Goal: Find specific page/section: Find specific page/section

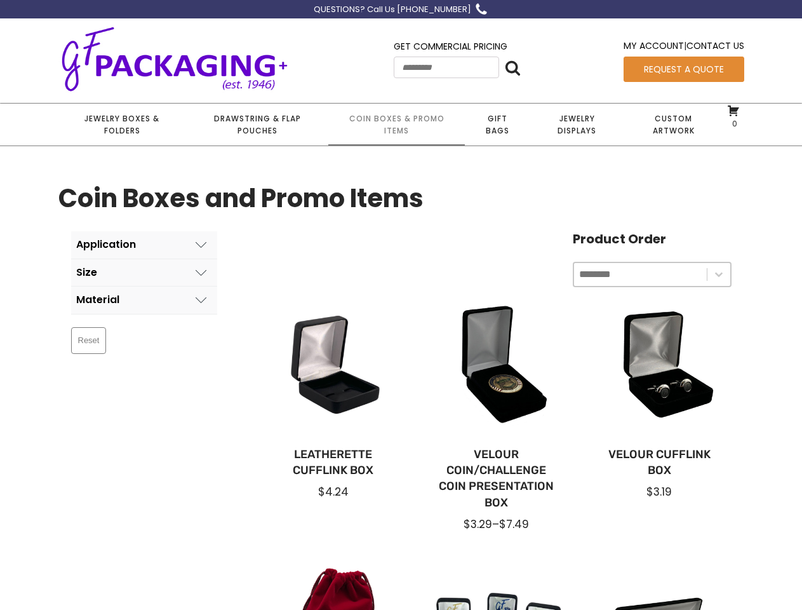
click at [401, 305] on div at bounding box center [333, 368] width 143 height 143
click at [521, 67] on icon at bounding box center [513, 68] width 16 height 16
click at [144, 245] on button "Application" at bounding box center [144, 244] width 146 height 27
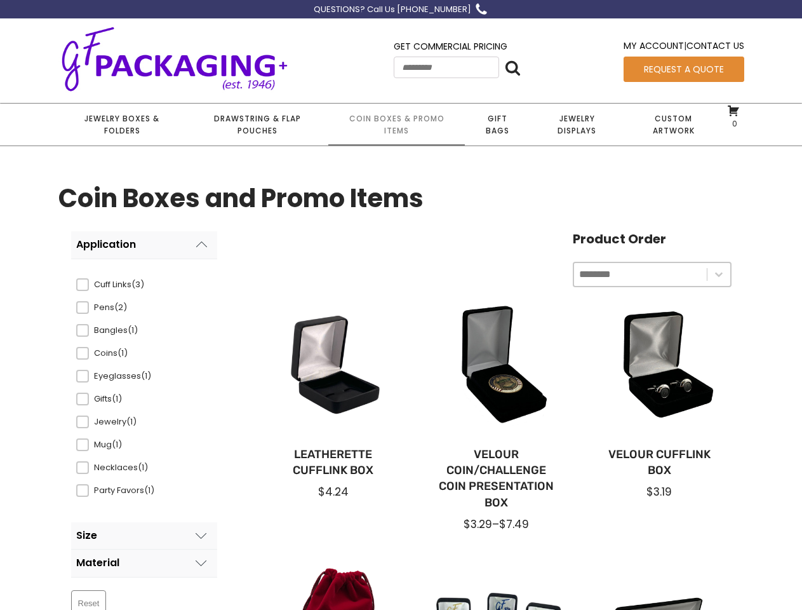
click at [144, 522] on button "Size" at bounding box center [144, 535] width 146 height 27
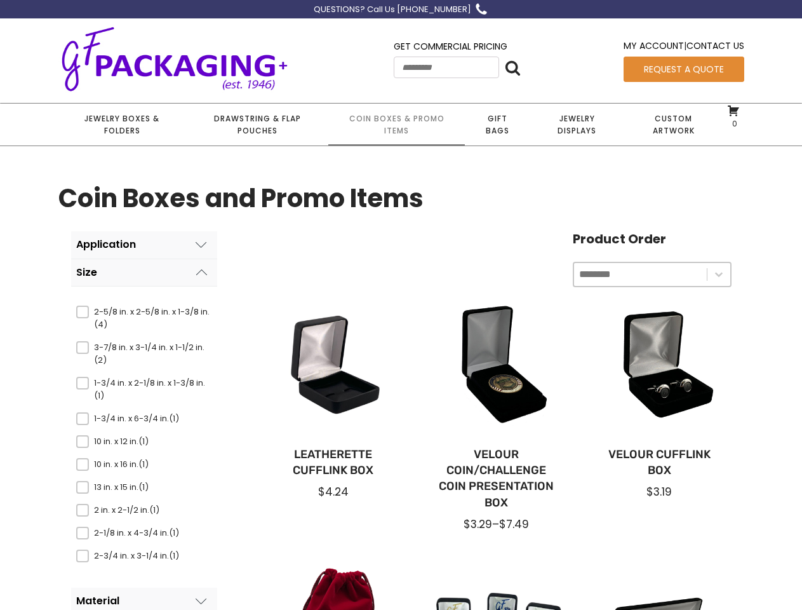
click at [144, 588] on button "Material" at bounding box center [144, 601] width 146 height 27
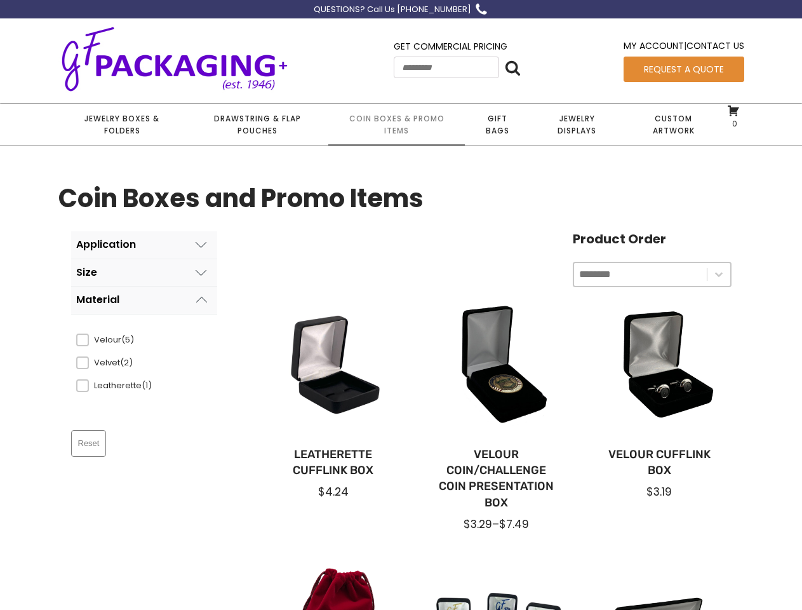
click at [652, 274] on input "Product Order" at bounding box center [640, 274] width 123 height 17
